Goal: Use online tool/utility: Utilize a website feature to perform a specific function

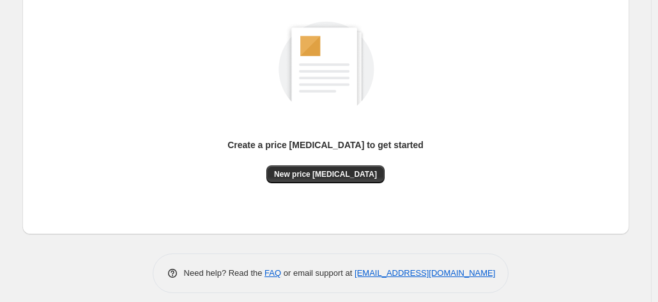
scroll to position [176, 0]
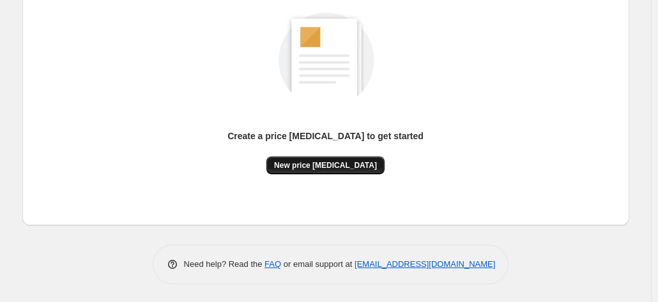
click at [371, 172] on button "New price [MEDICAL_DATA]" at bounding box center [326, 166] width 118 height 18
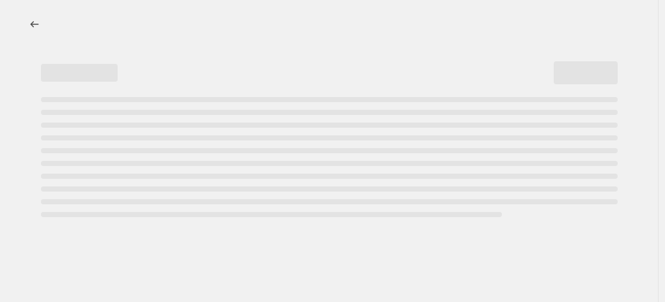
select select "percentage"
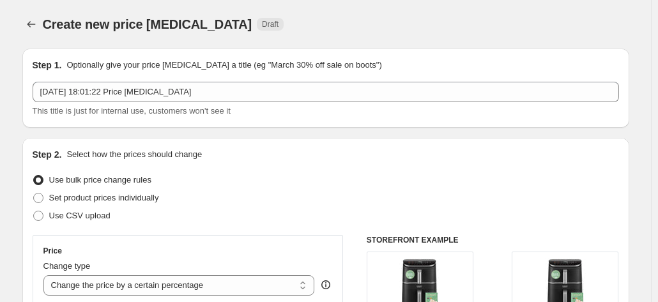
scroll to position [256, 0]
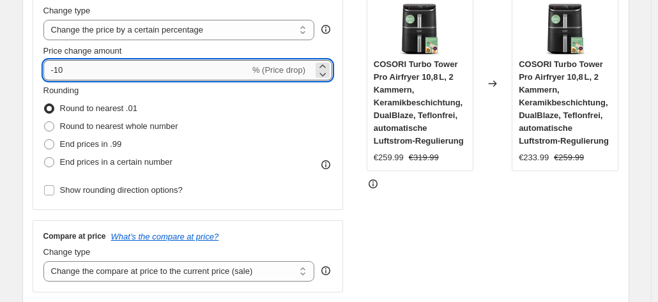
click at [172, 74] on input "-10" at bounding box center [146, 70] width 206 height 20
type input "-1"
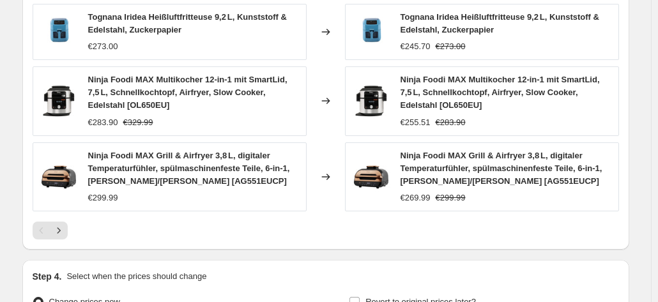
scroll to position [1031, 0]
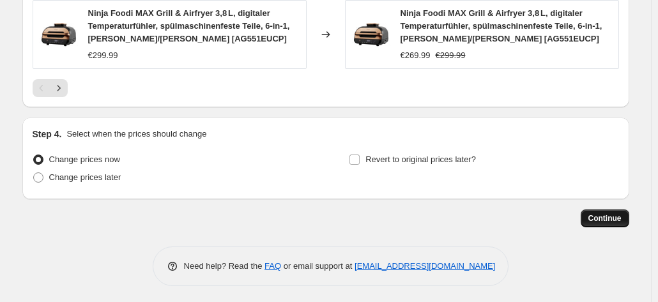
type input "-39"
click at [630, 222] on button "Continue" at bounding box center [605, 219] width 49 height 18
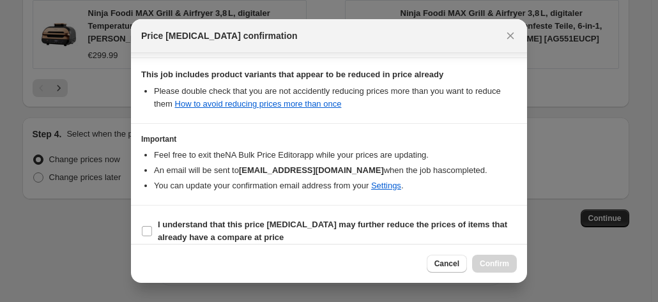
scroll to position [233, 0]
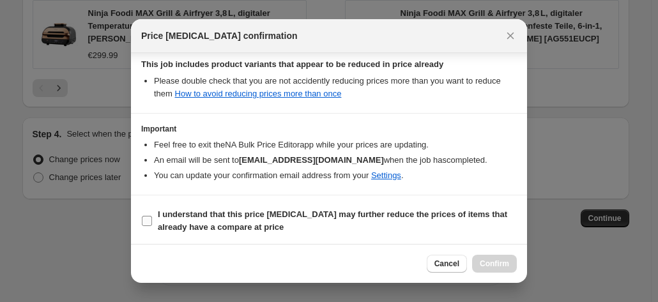
click at [381, 229] on span "I understand that this price [MEDICAL_DATA] may further reduce the prices of it…" at bounding box center [337, 221] width 359 height 26
click at [152, 226] on input "I understand that this price [MEDICAL_DATA] may further reduce the prices of it…" at bounding box center [147, 221] width 10 height 10
checkbox input "true"
click at [488, 263] on span "Confirm" at bounding box center [494, 264] width 29 height 10
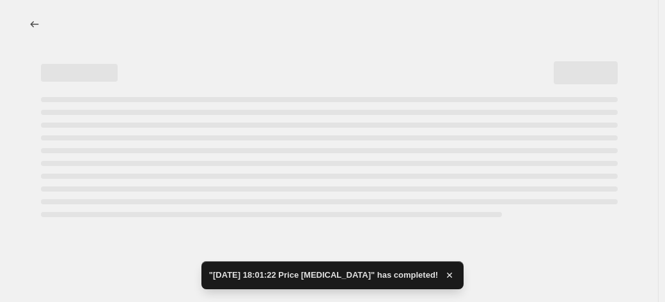
select select "percentage"
